Goal: Task Accomplishment & Management: Manage account settings

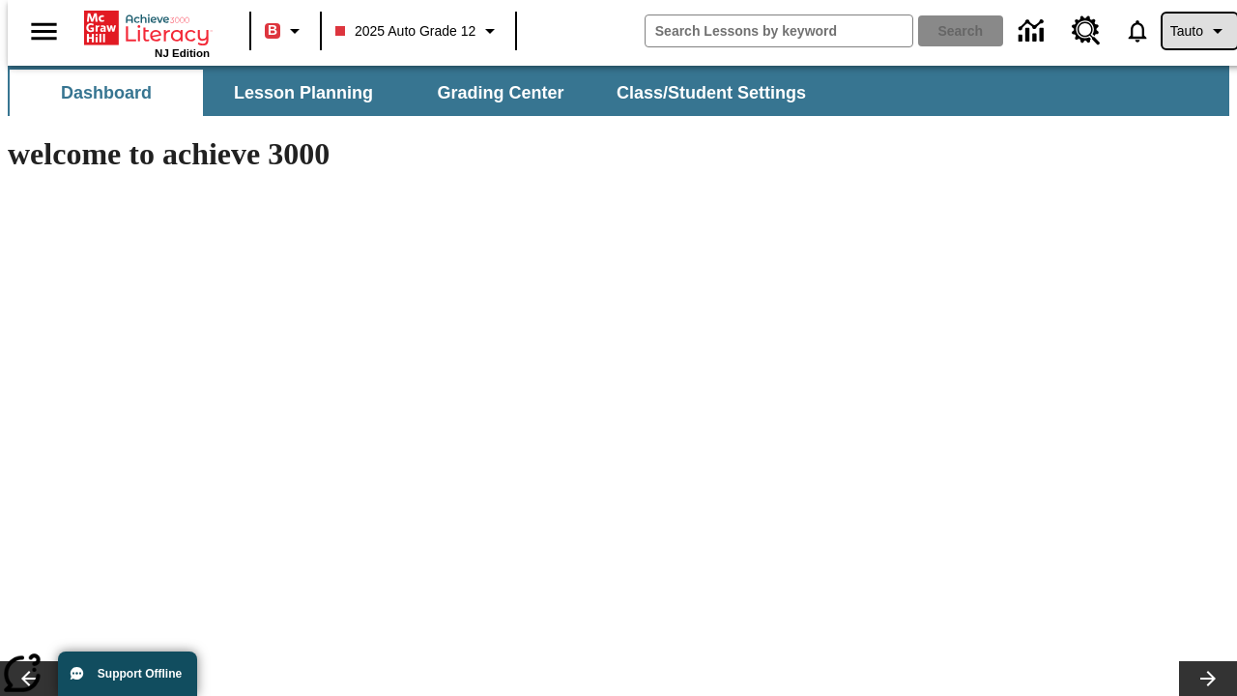
click at [1190, 31] on span "Tauto" at bounding box center [1187, 31] width 33 height 20
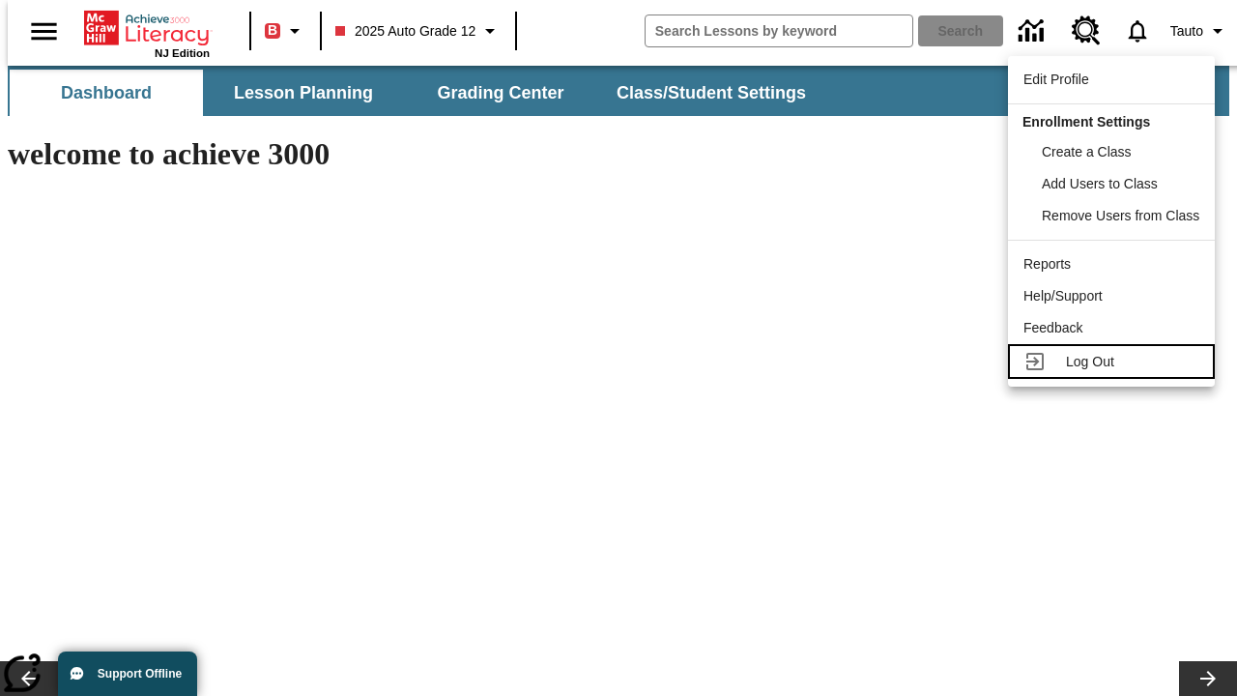
click at [1115, 362] on span "Log Out" at bounding box center [1090, 361] width 48 height 15
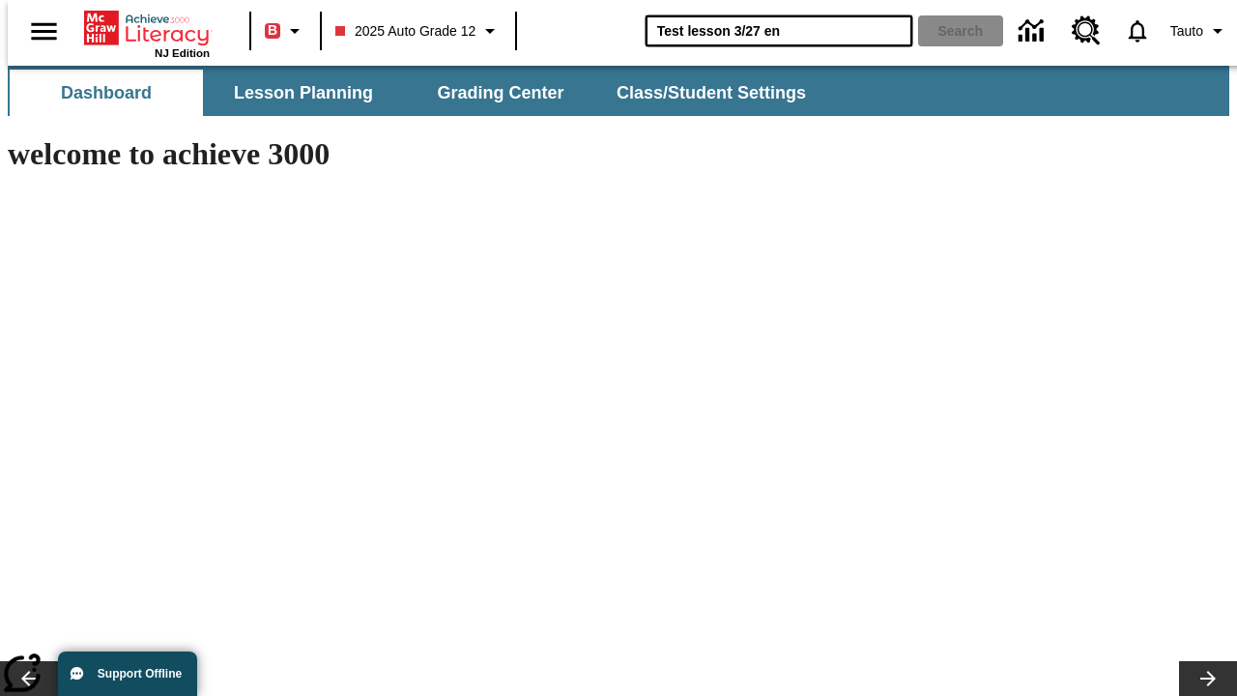
type input "Test lesson 3/27 en"
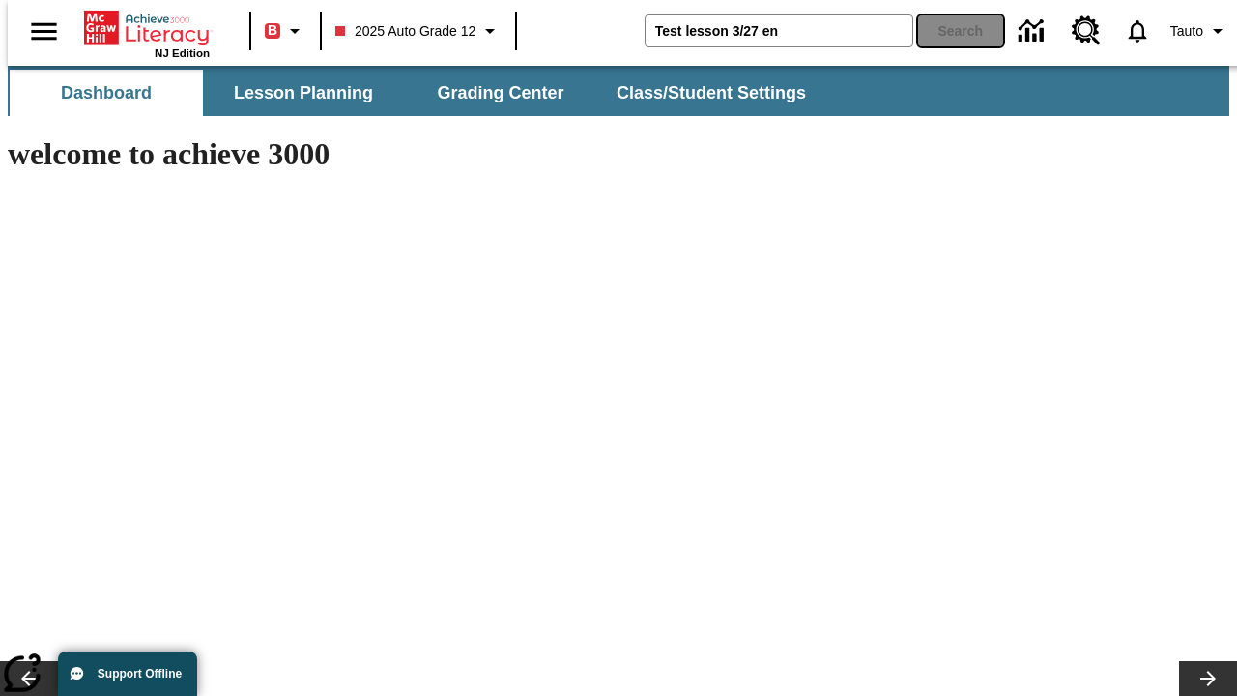
click at [949, 31] on button "Search" at bounding box center [960, 30] width 85 height 31
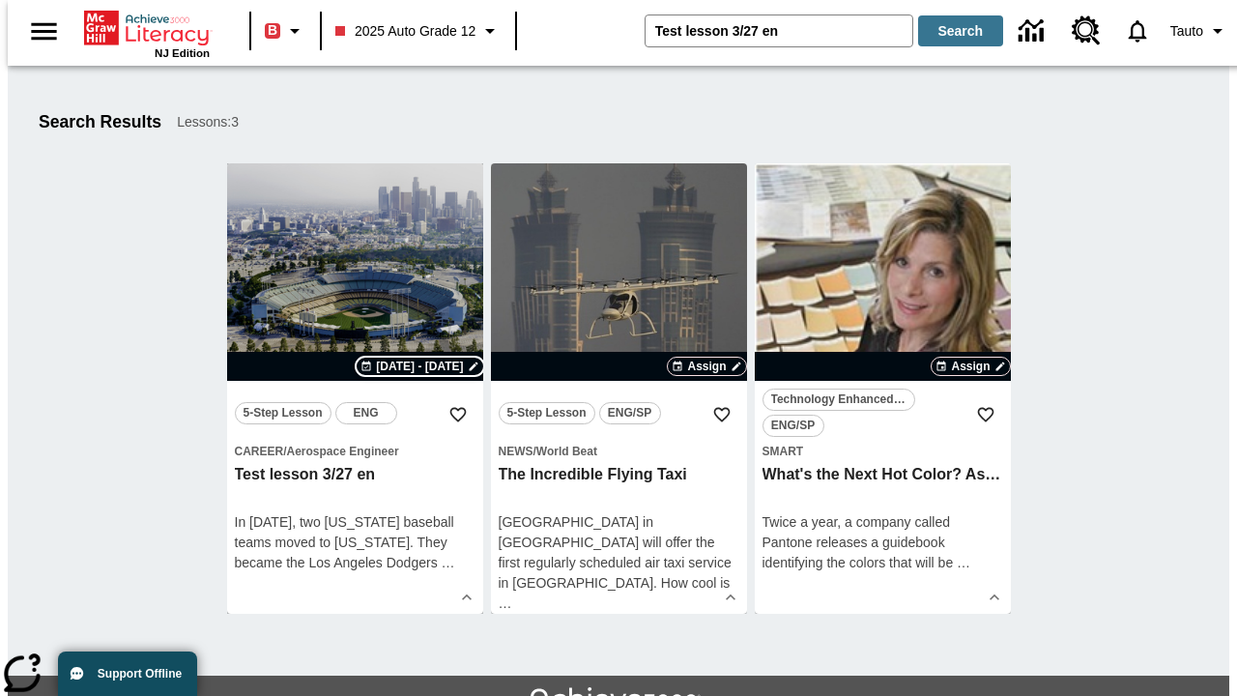
click at [420, 366] on span "Sep 23 - Sep 23" at bounding box center [419, 366] width 87 height 17
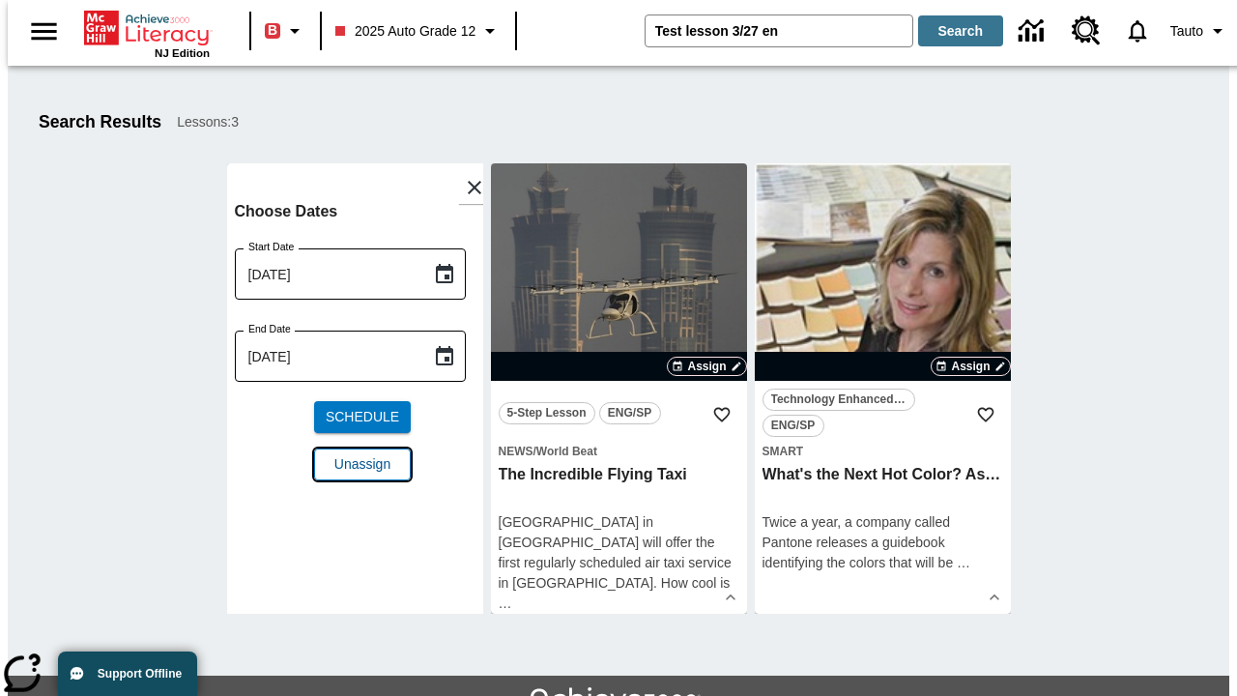
click at [355, 454] on span "Unassign" at bounding box center [362, 464] width 56 height 20
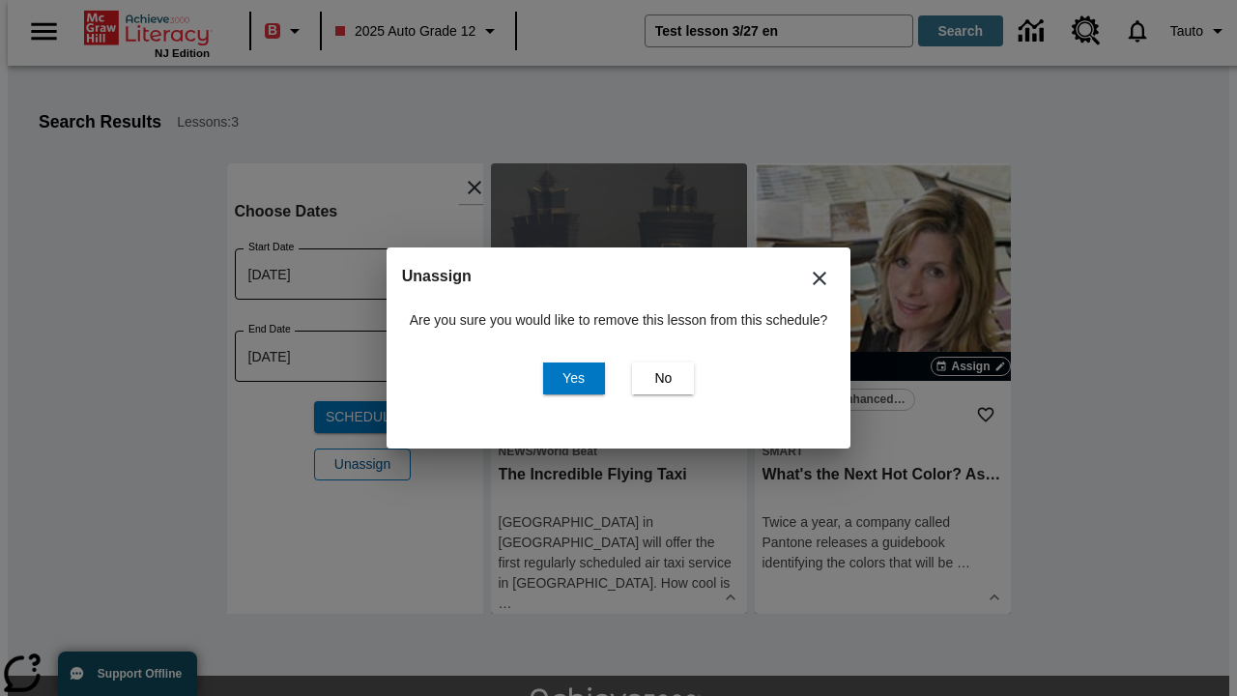
scroll to position [105, 0]
